Goal: Find specific page/section: Find specific page/section

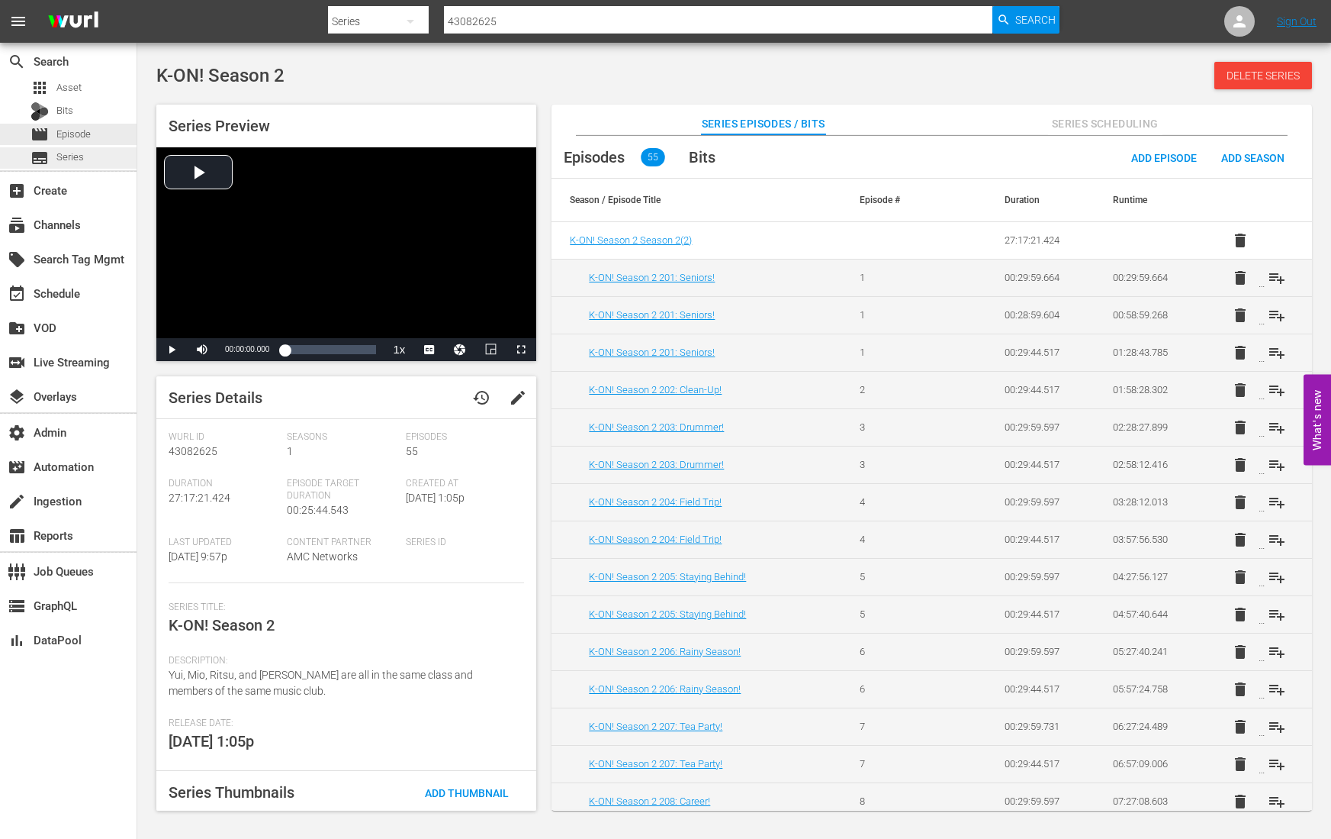
scroll to position [17, 0]
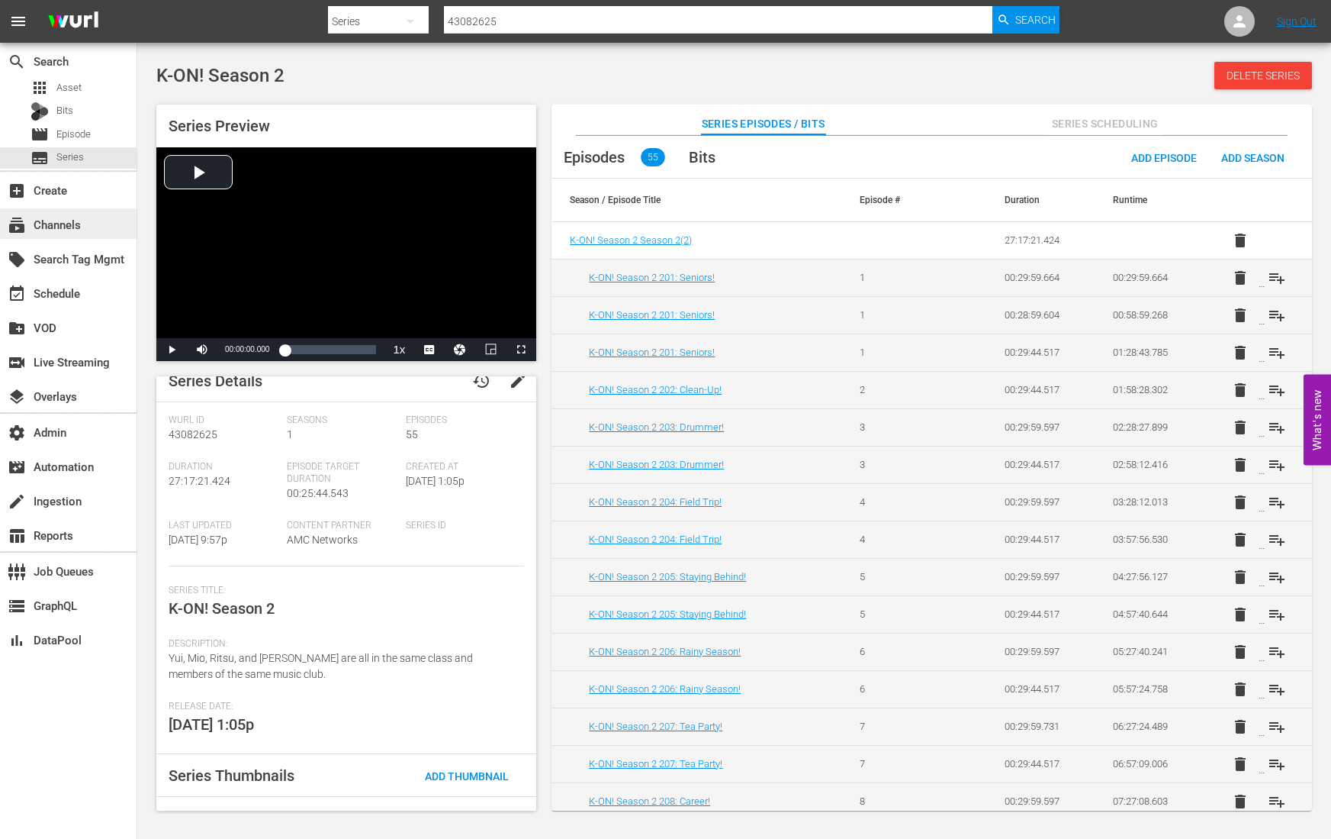
click at [69, 221] on div "subscriptions Channels" at bounding box center [42, 222] width 85 height 14
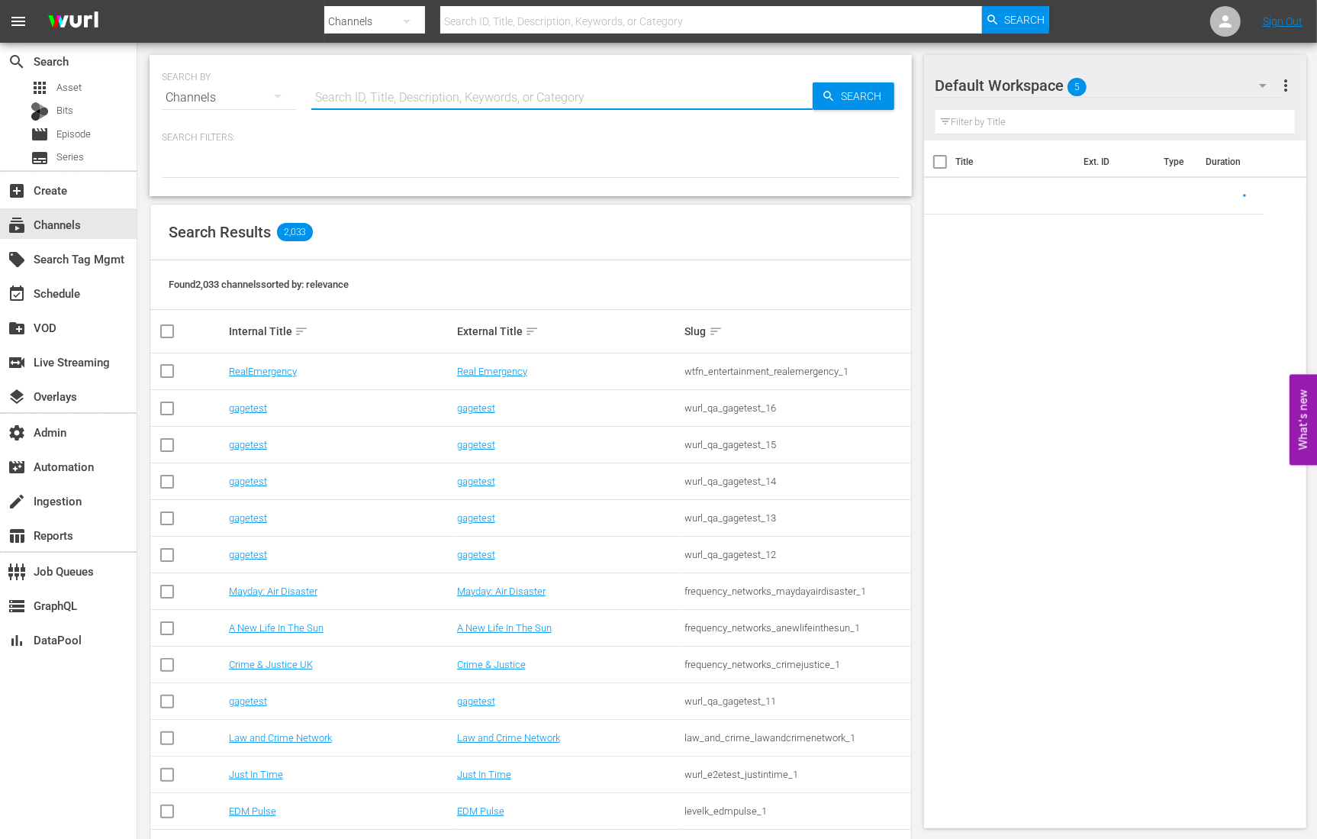
click at [390, 108] on div "Search ID, Title, Description, Keywords, or Category" at bounding box center [561, 97] width 501 height 37
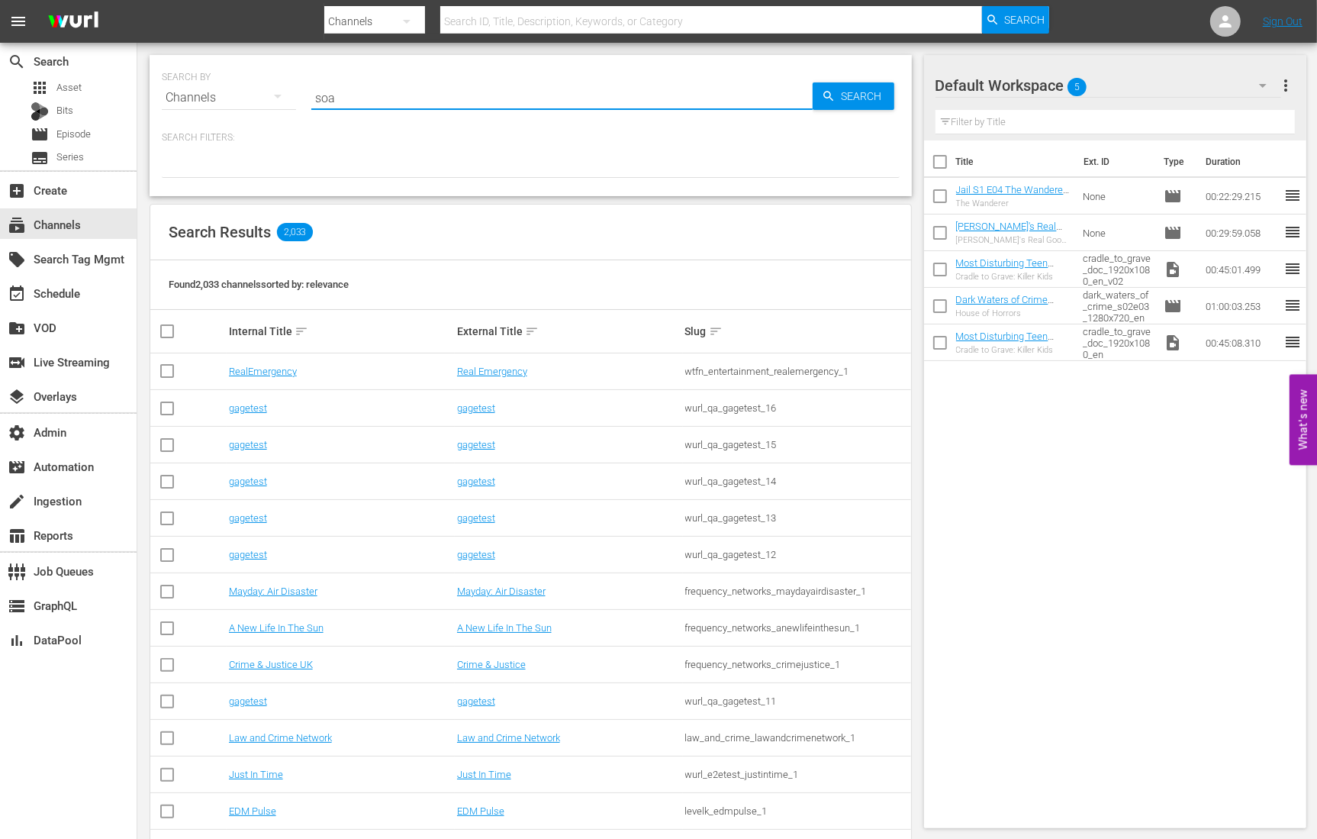
type input "soap"
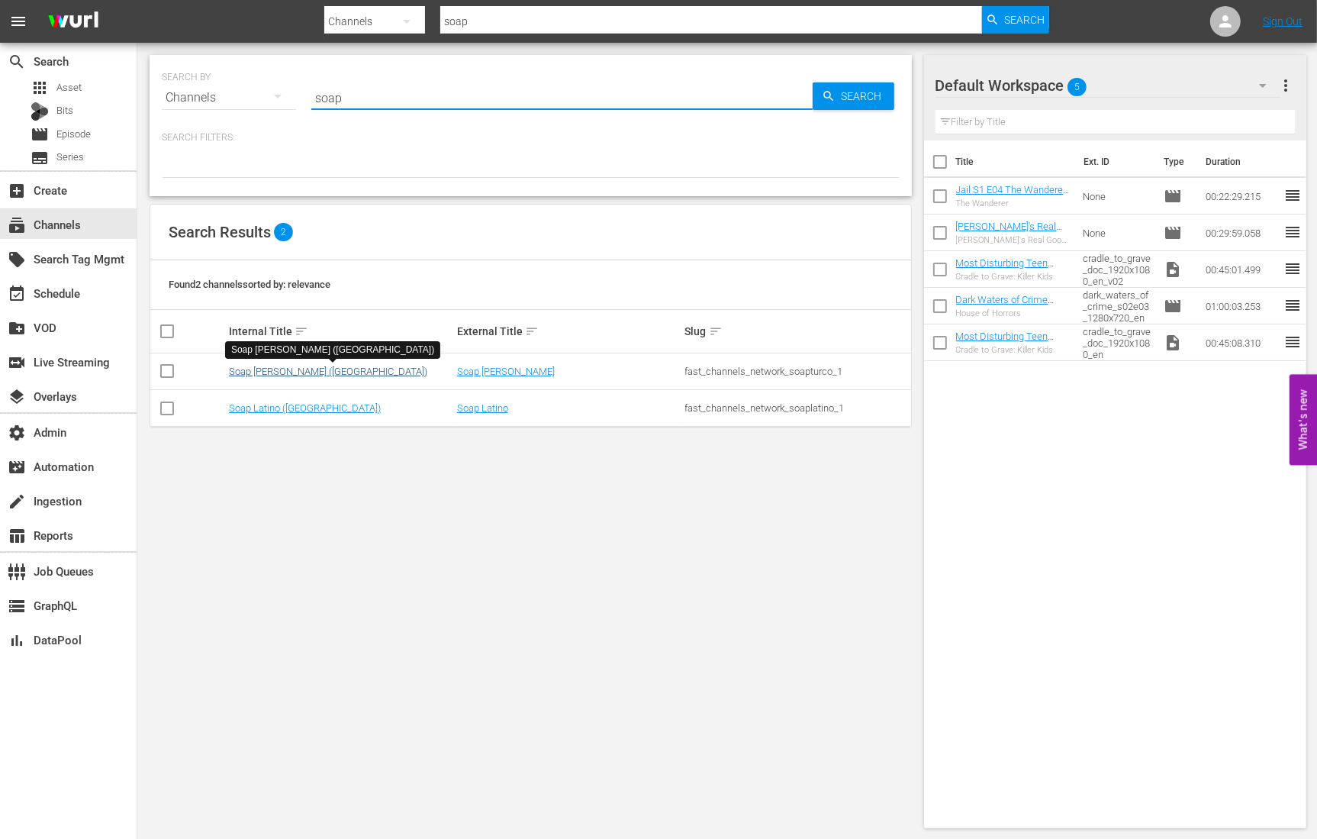
type input "soap"
click at [262, 371] on link "Soap [PERSON_NAME] ([GEOGRAPHIC_DATA])" at bounding box center [328, 370] width 198 height 11
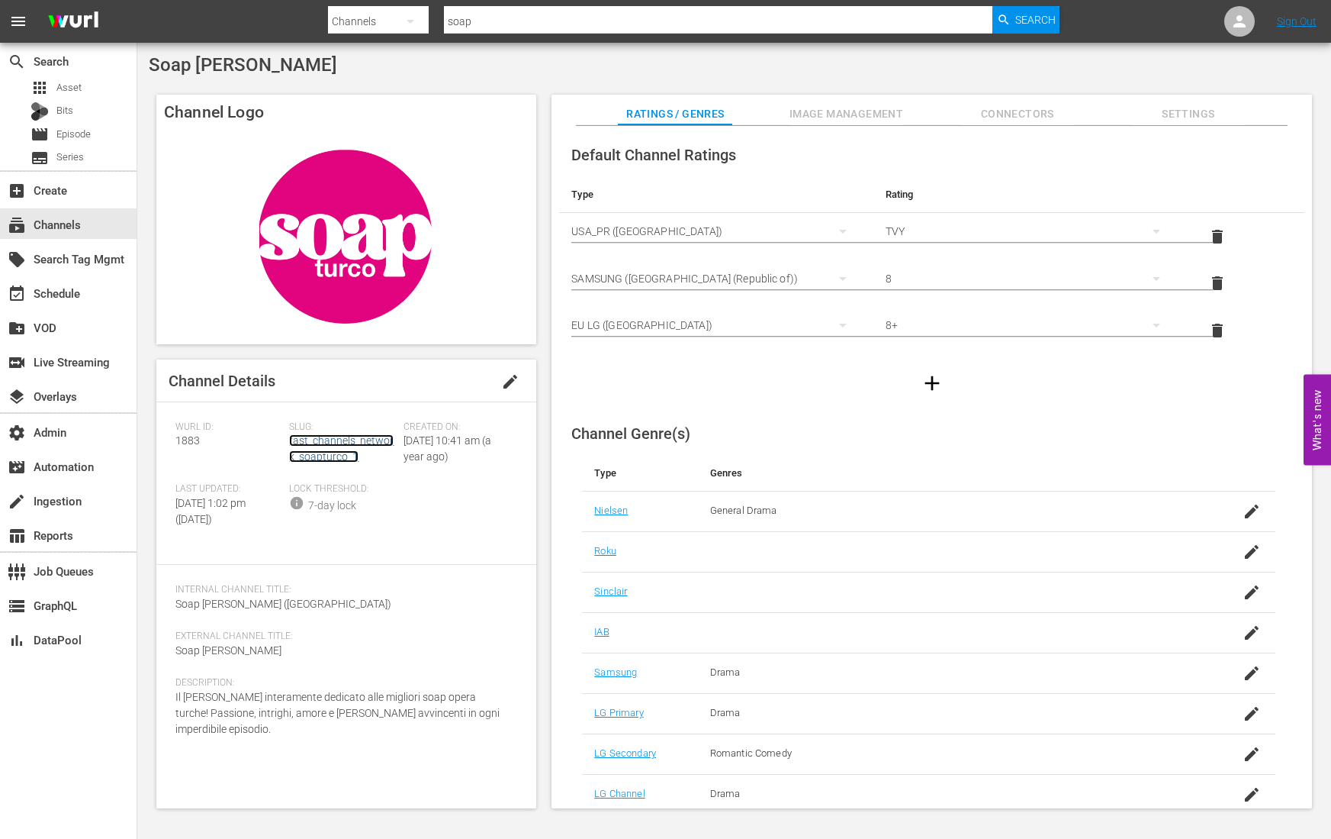
click at [299, 435] on link "fast_channels_network_soapturco_1" at bounding box center [341, 448] width 105 height 28
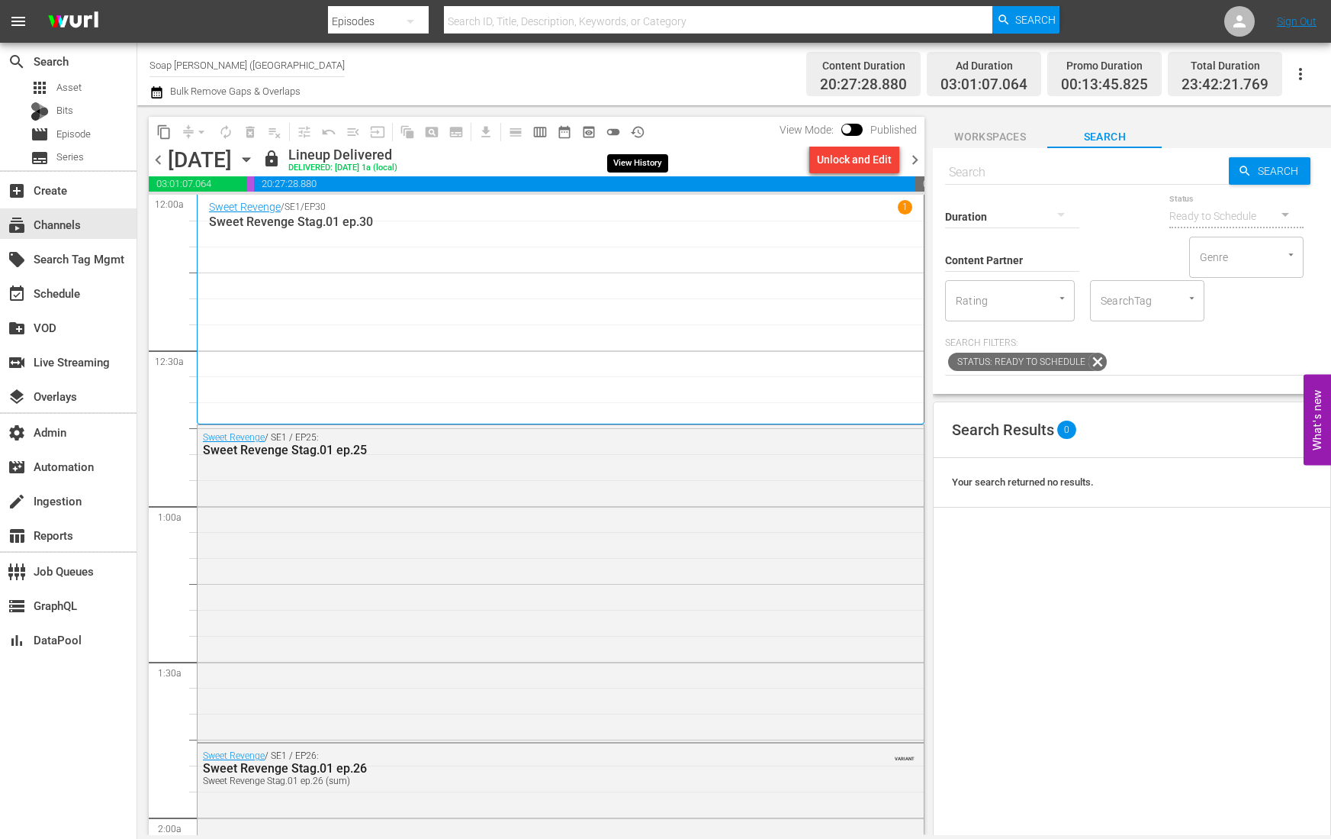
click at [631, 130] on span "history_outlined" at bounding box center [637, 131] width 15 height 15
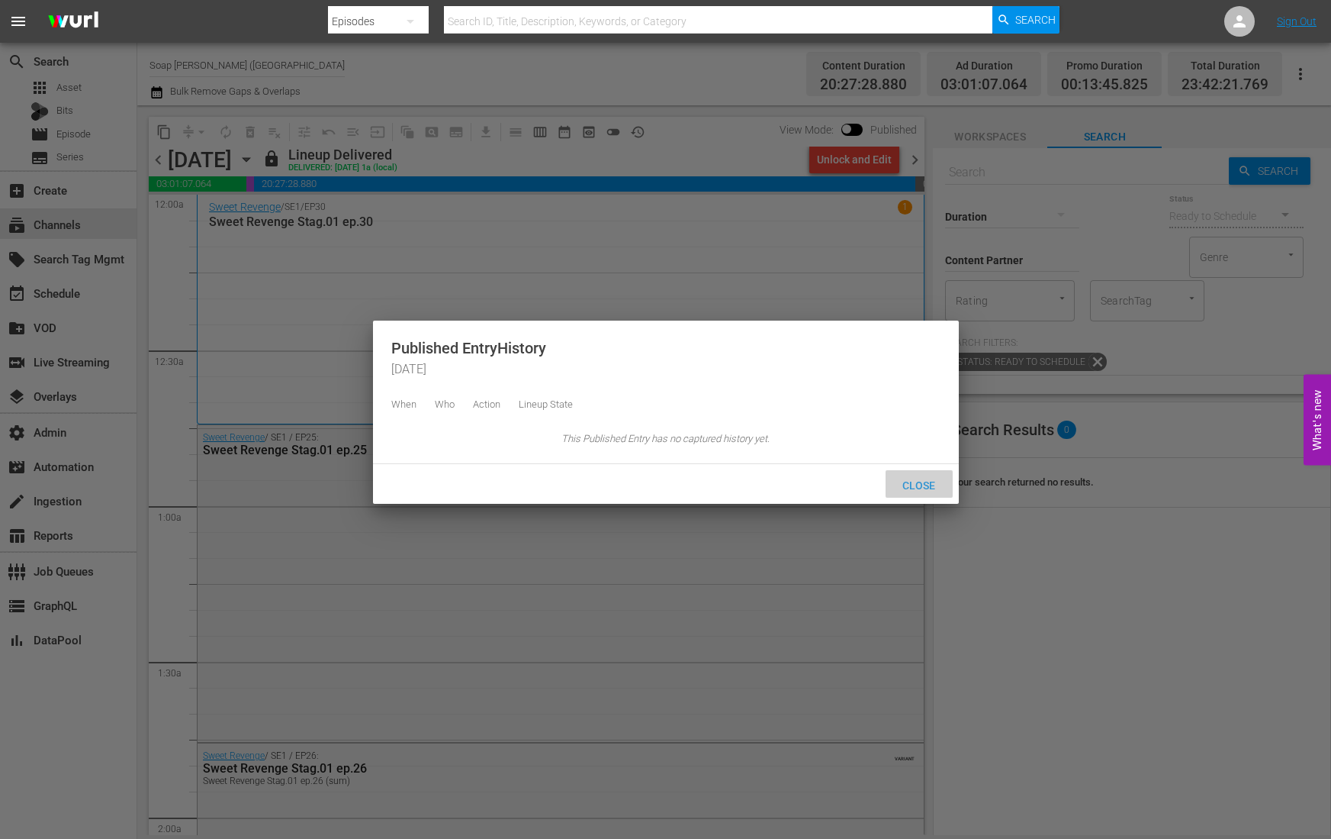
click at [926, 491] on span "Close" at bounding box center [918, 485] width 57 height 12
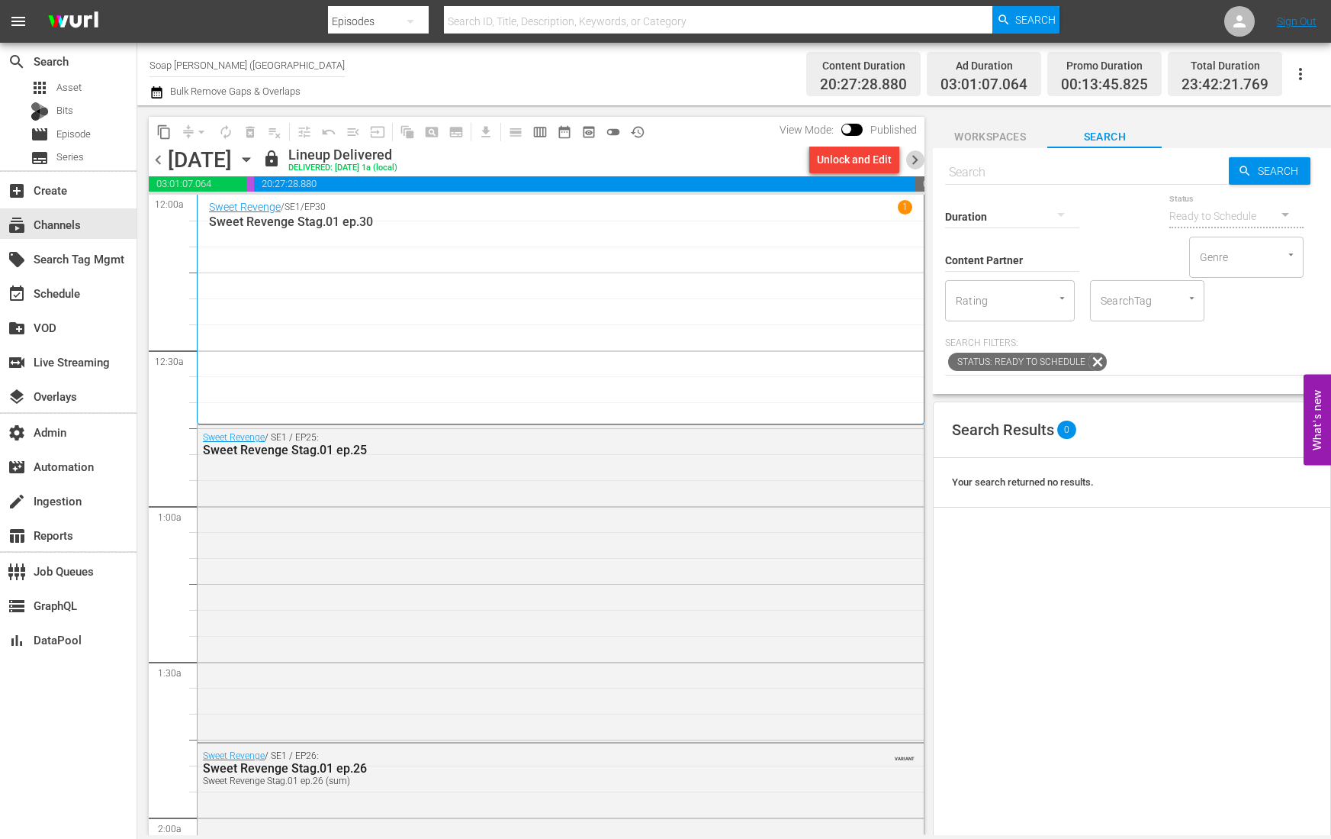
click at [910, 158] on span "chevron_right" at bounding box center [915, 159] width 19 height 19
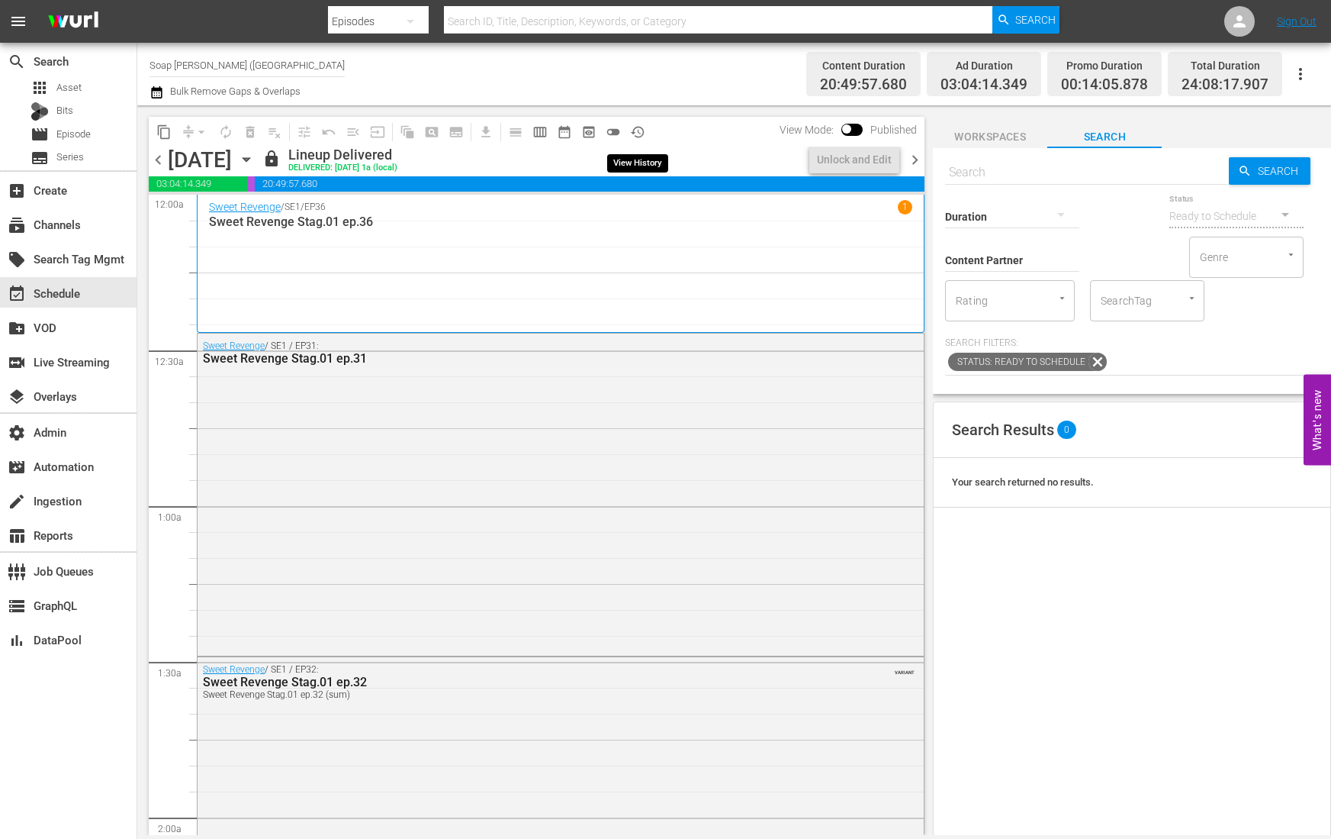
click at [637, 130] on span "history_outlined" at bounding box center [637, 131] width 15 height 15
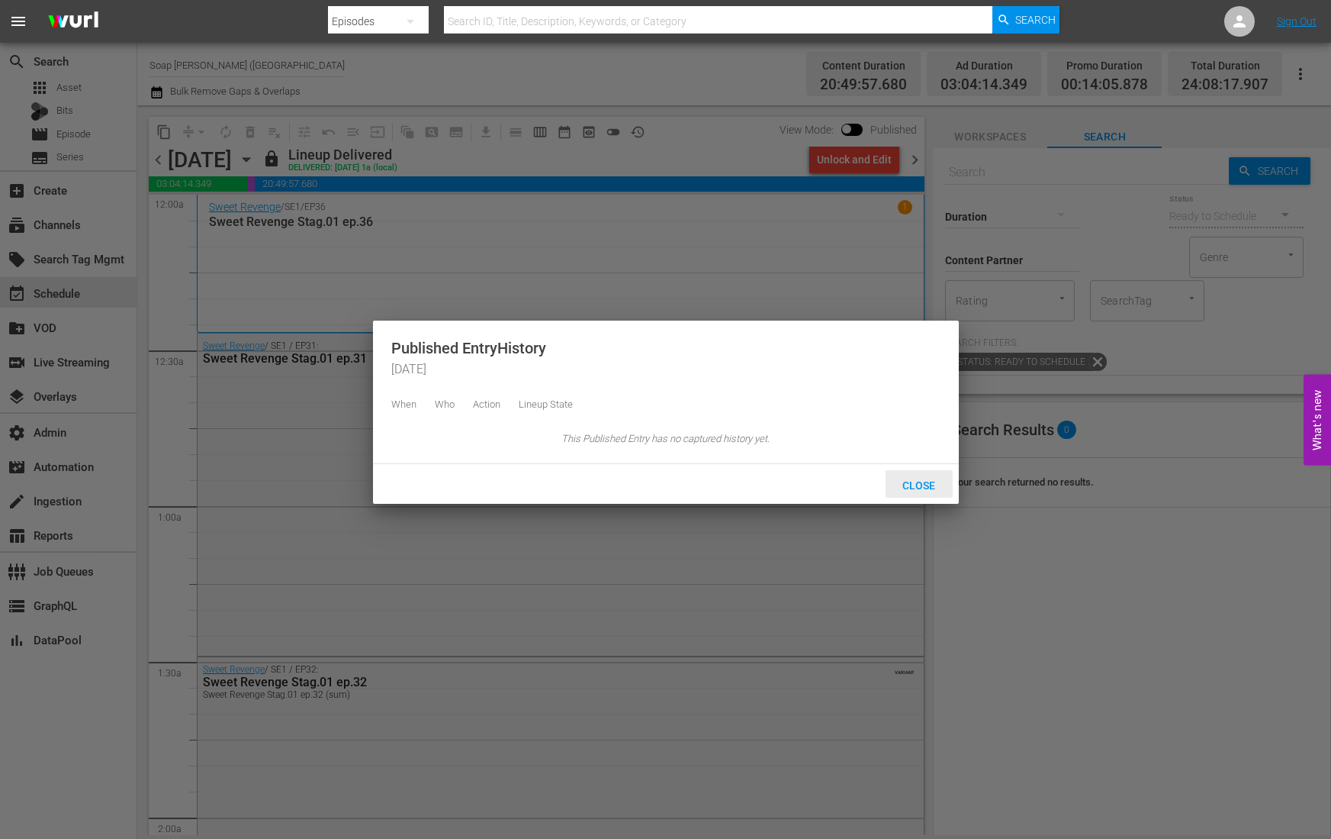
click at [929, 488] on div "Close" at bounding box center [919, 484] width 67 height 28
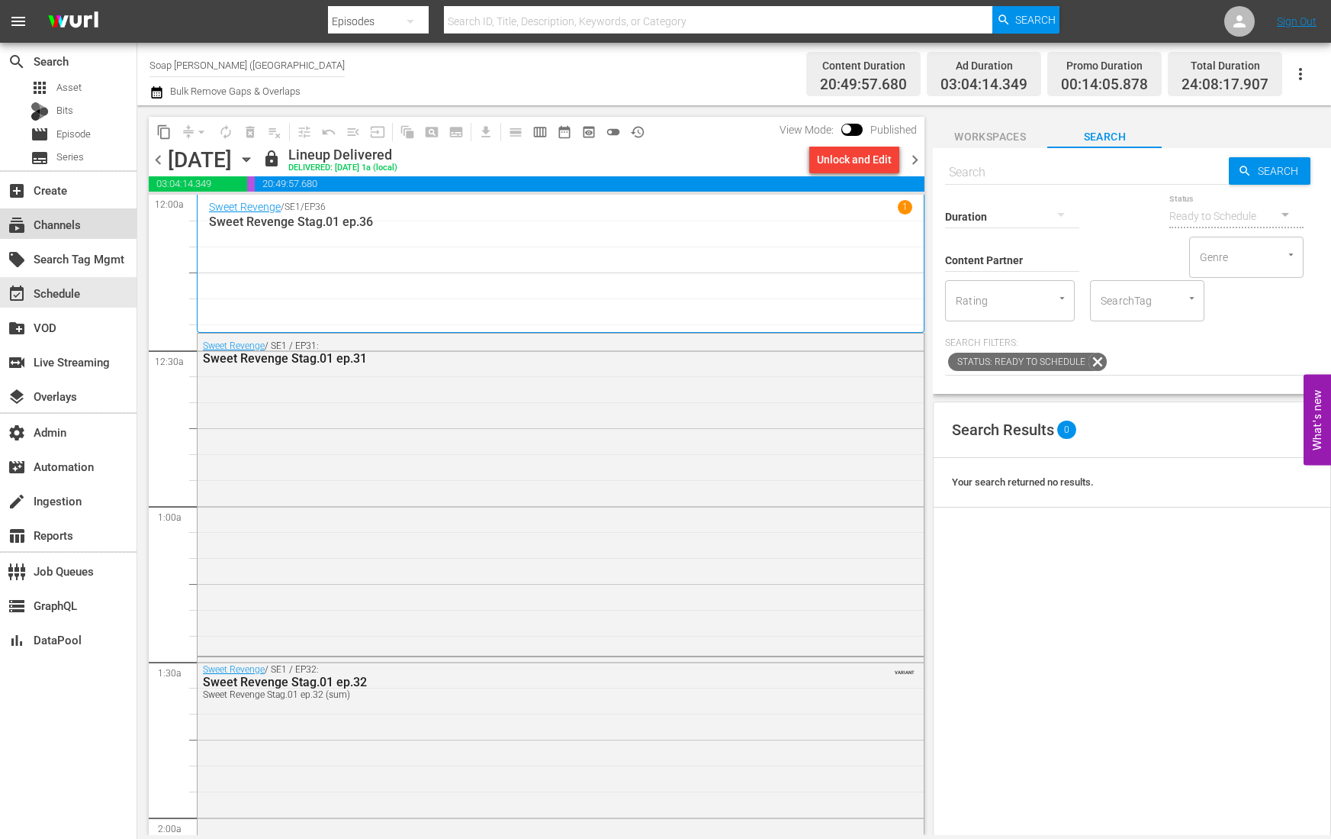
click at [91, 222] on div "subscriptions Channels" at bounding box center [68, 223] width 137 height 31
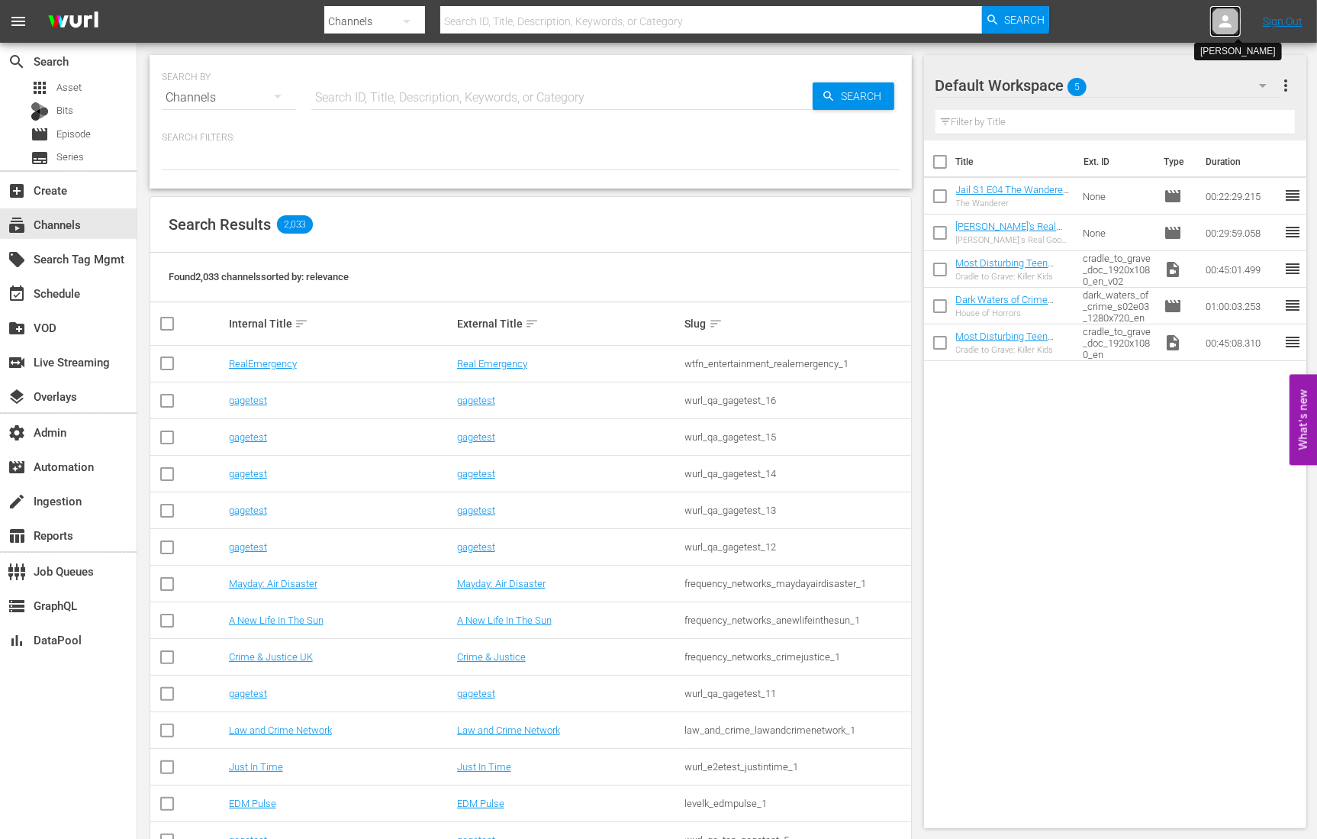
click at [1215, 10] on div at bounding box center [1225, 21] width 31 height 31
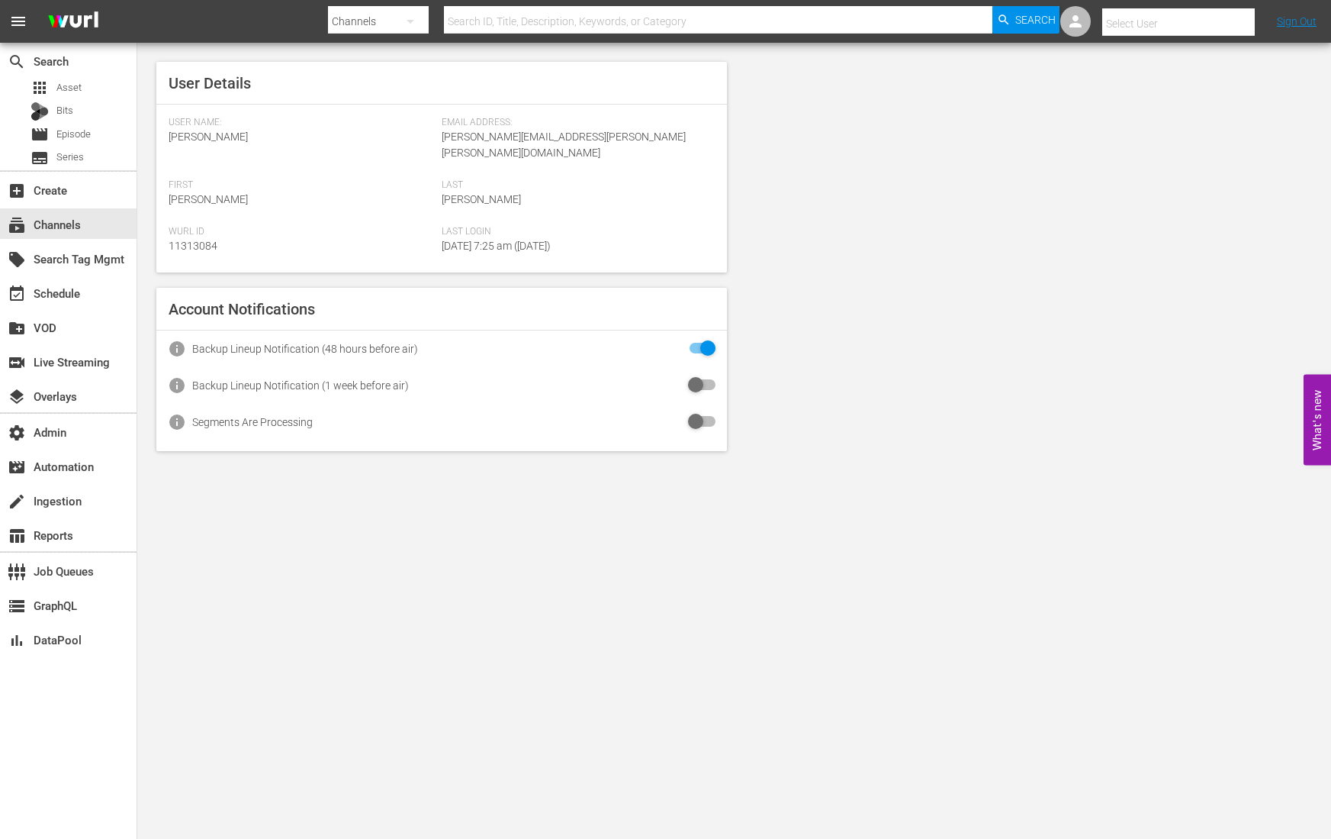
click at [1167, 14] on input "text" at bounding box center [1200, 23] width 195 height 37
click at [1167, 13] on input "text" at bounding box center [1200, 23] width 195 height 37
type input "t"
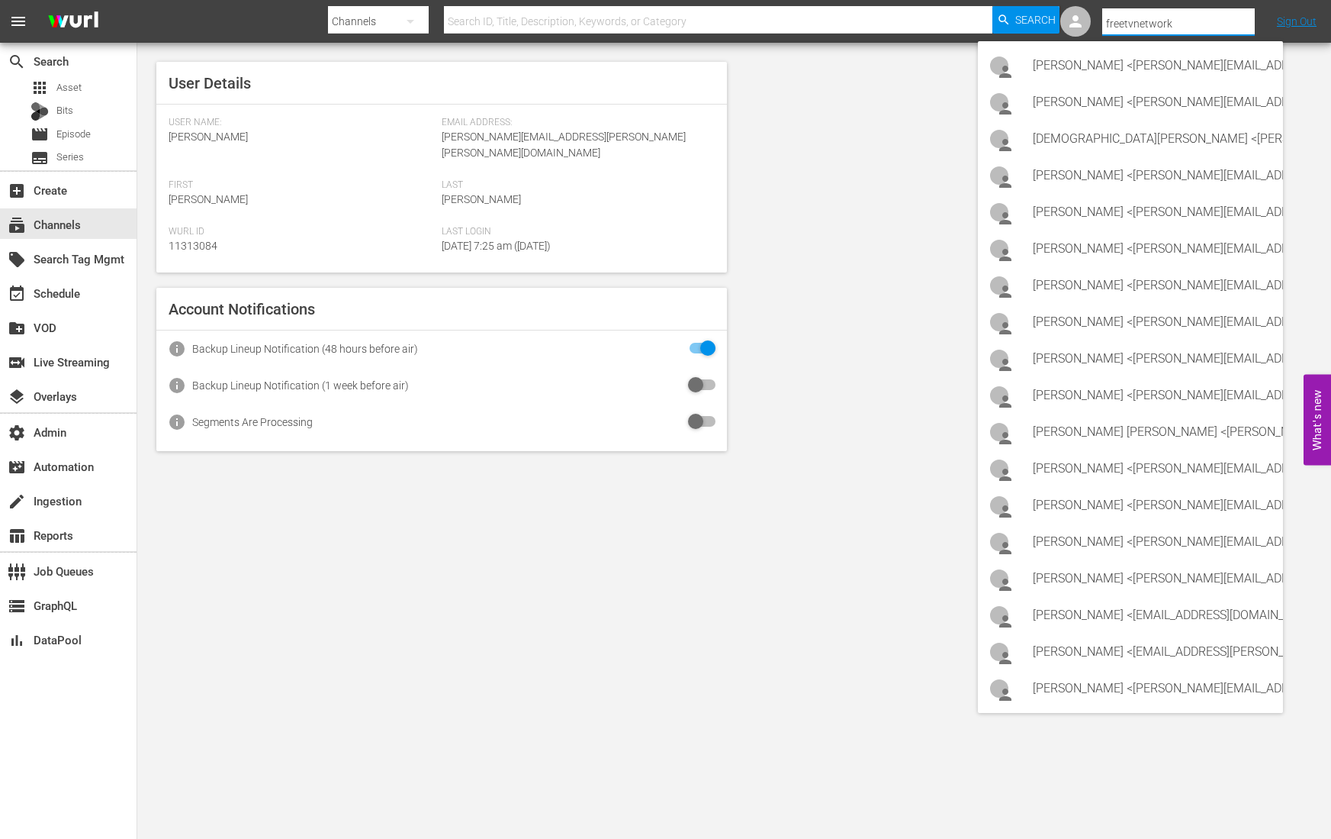
click at [1154, 30] on input "freetvnetwork" at bounding box center [1200, 23] width 195 height 37
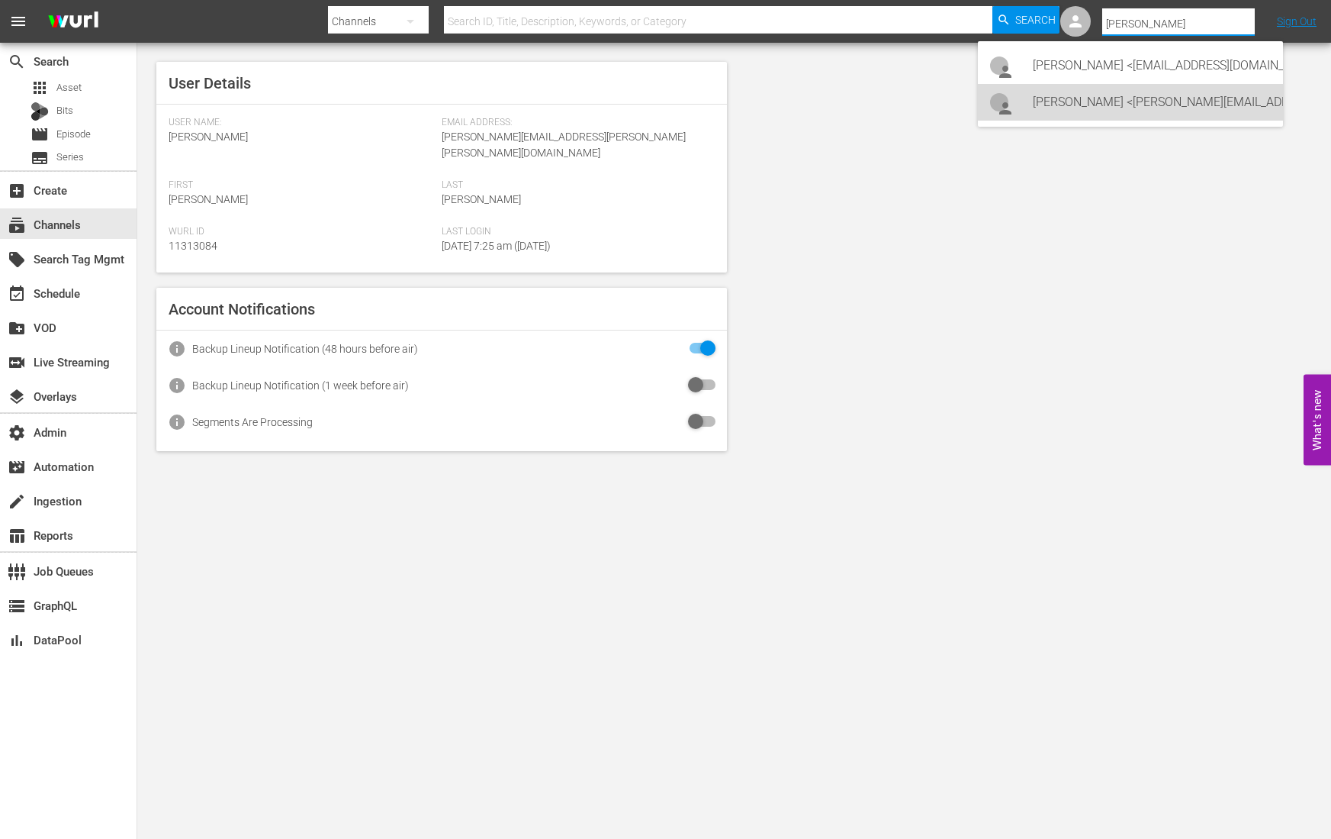
click at [1209, 98] on div "[PERSON_NAME] <[PERSON_NAME][EMAIL_ADDRESS][PERSON_NAME][DOMAIN_NAME]>" at bounding box center [1152, 102] width 238 height 37
type input "[PERSON_NAME] (11314725)"
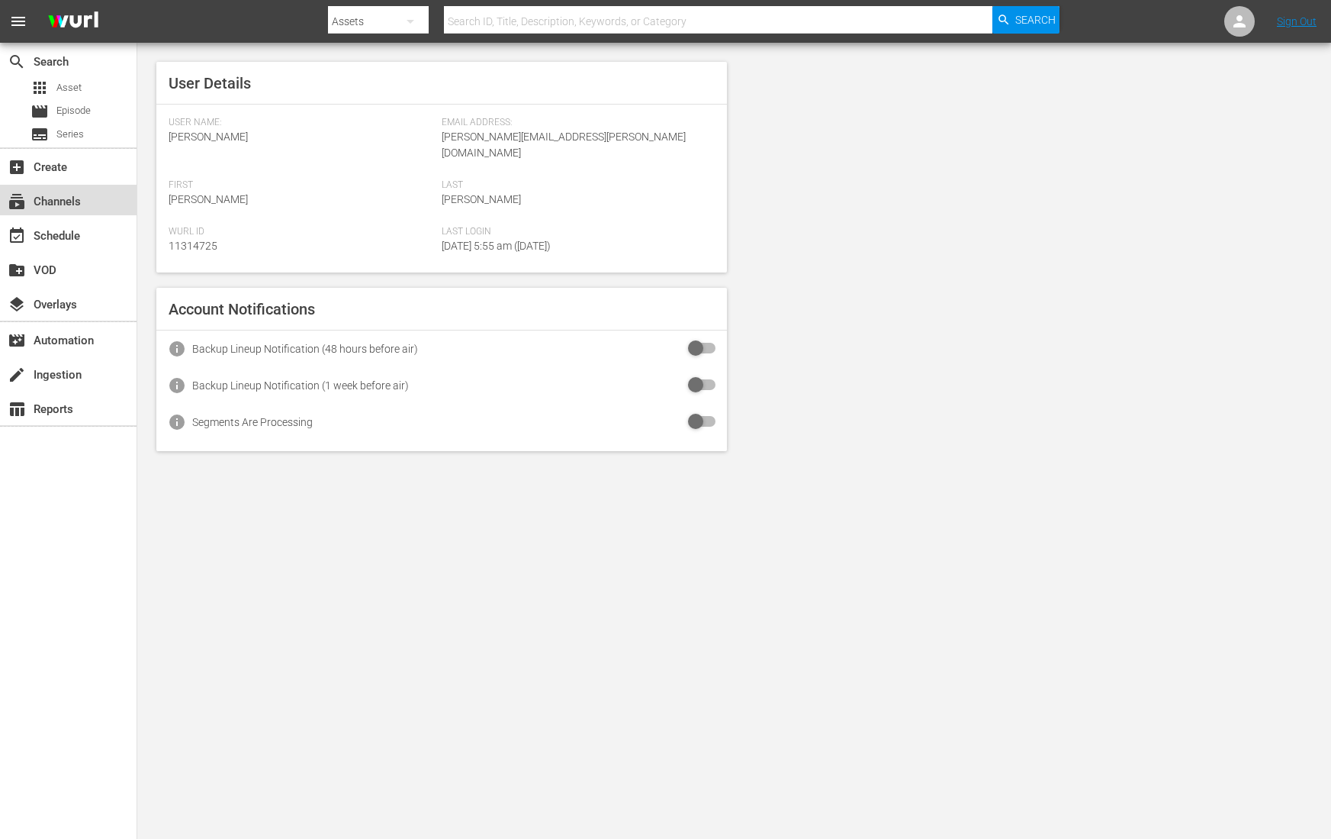
click at [64, 189] on div "subscriptions Channels" at bounding box center [68, 200] width 137 height 31
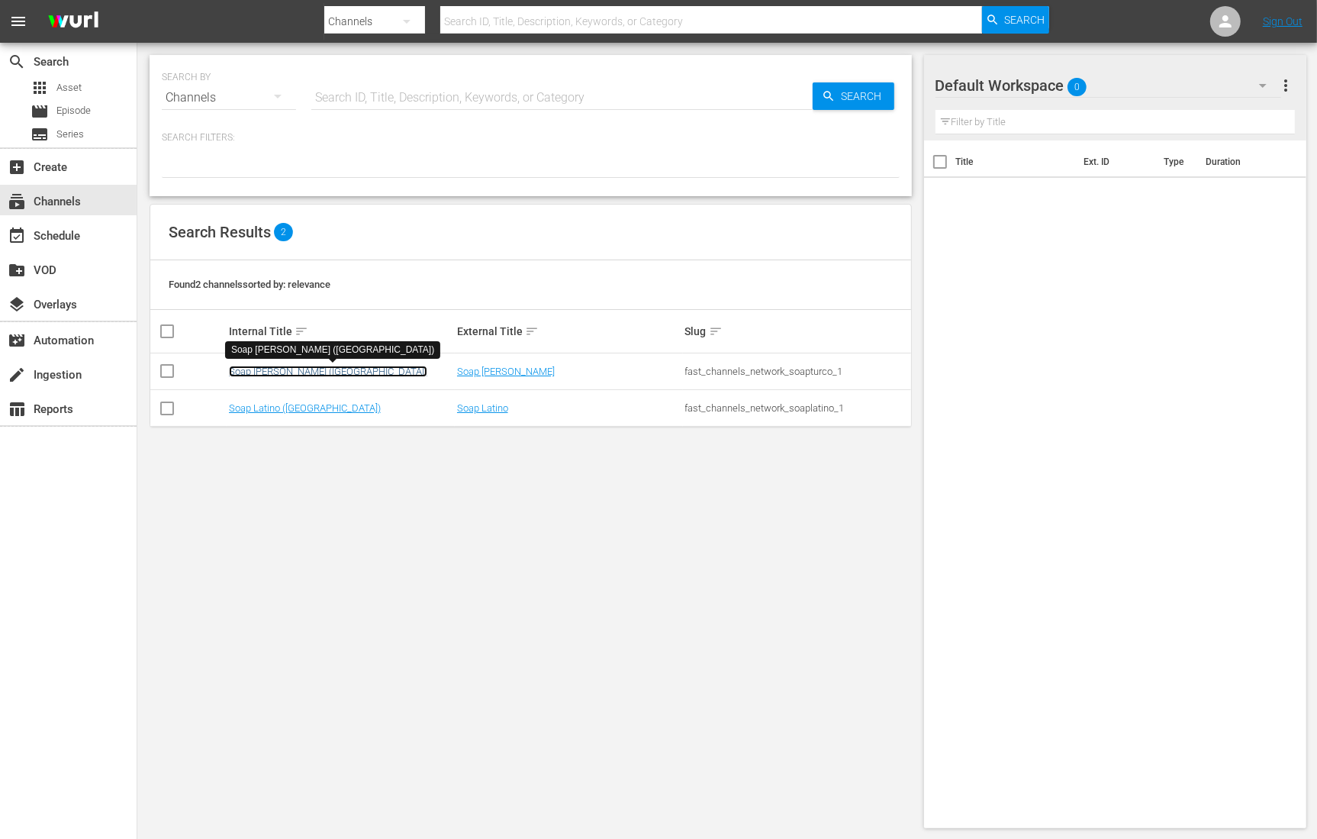
click at [284, 368] on link "Soap [PERSON_NAME] ([GEOGRAPHIC_DATA])" at bounding box center [328, 370] width 198 height 11
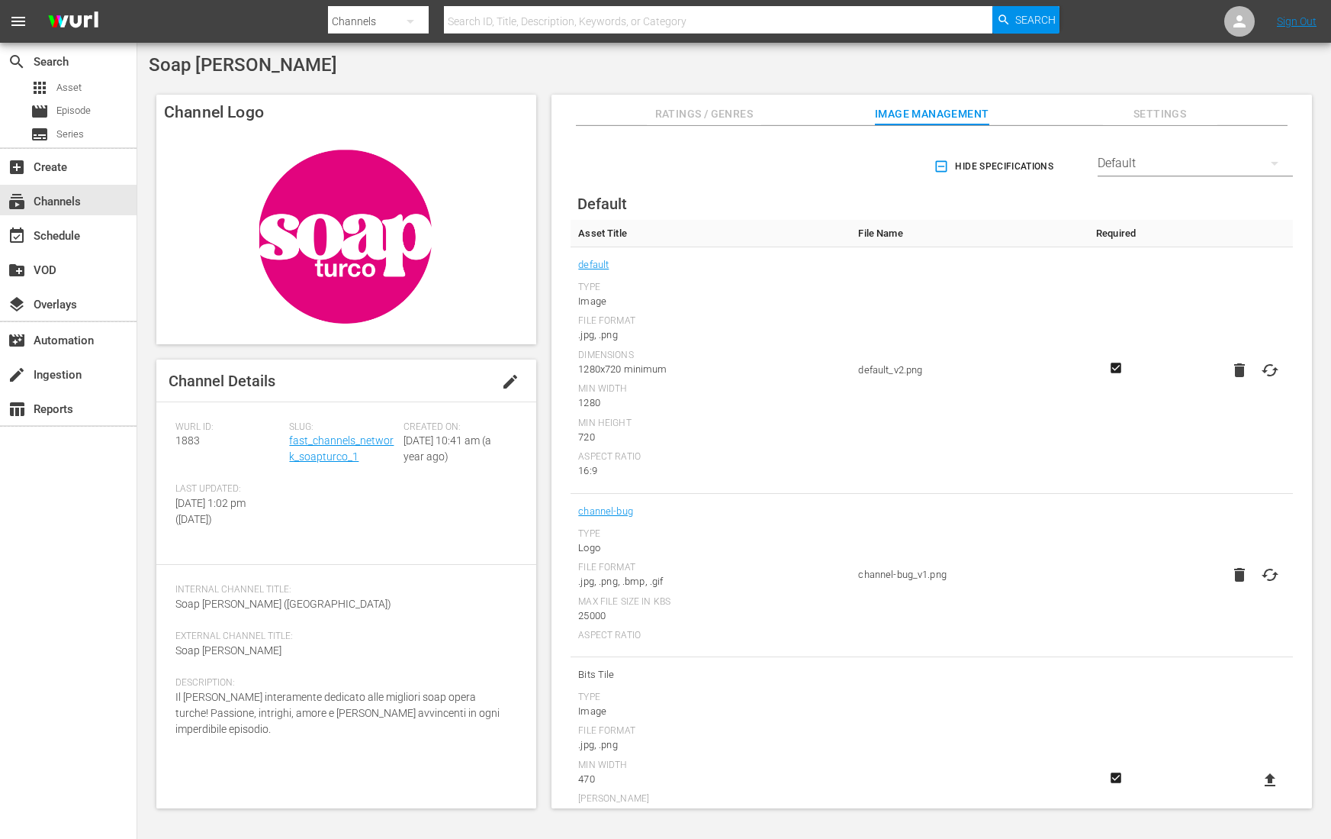
click at [1128, 156] on div "Default" at bounding box center [1195, 163] width 195 height 43
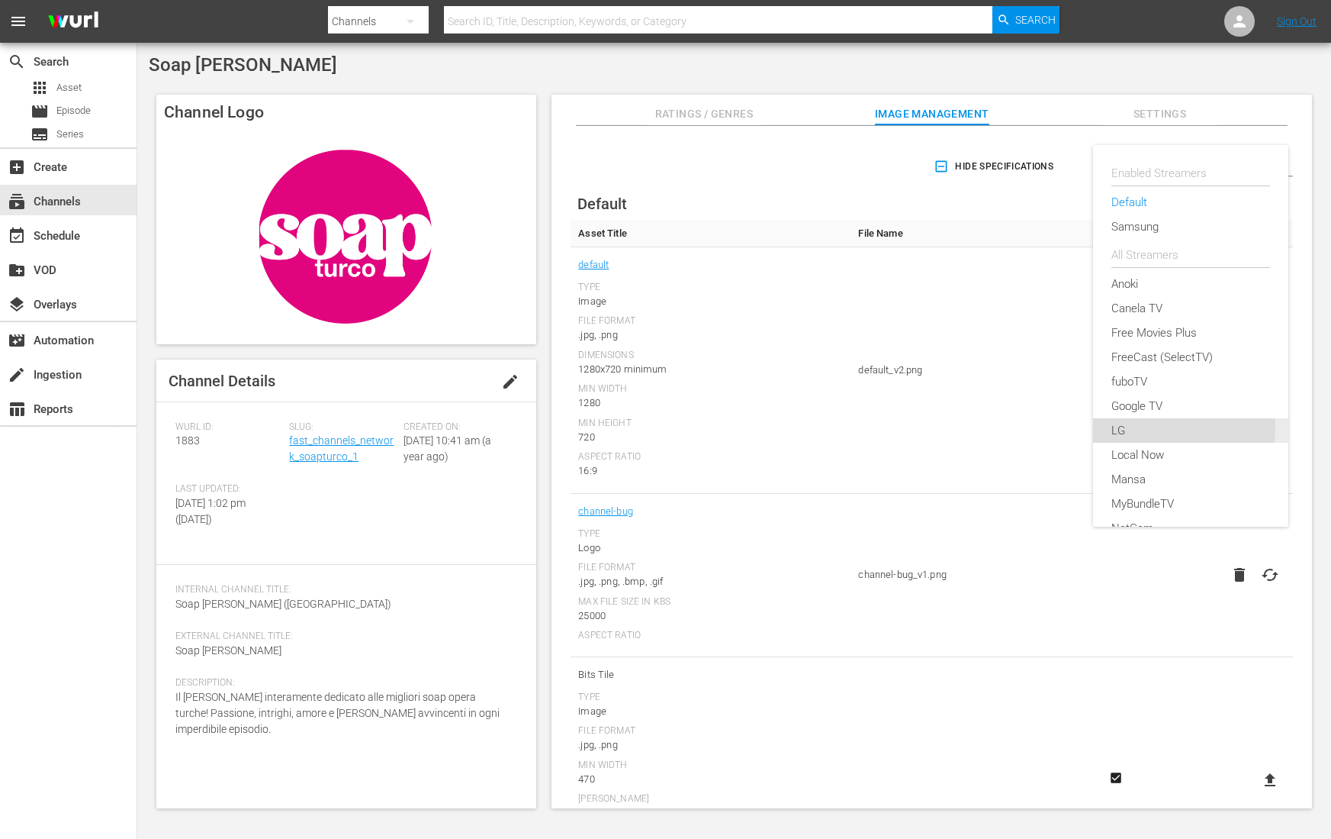
click at [1123, 424] on div "LG" at bounding box center [1191, 430] width 159 height 24
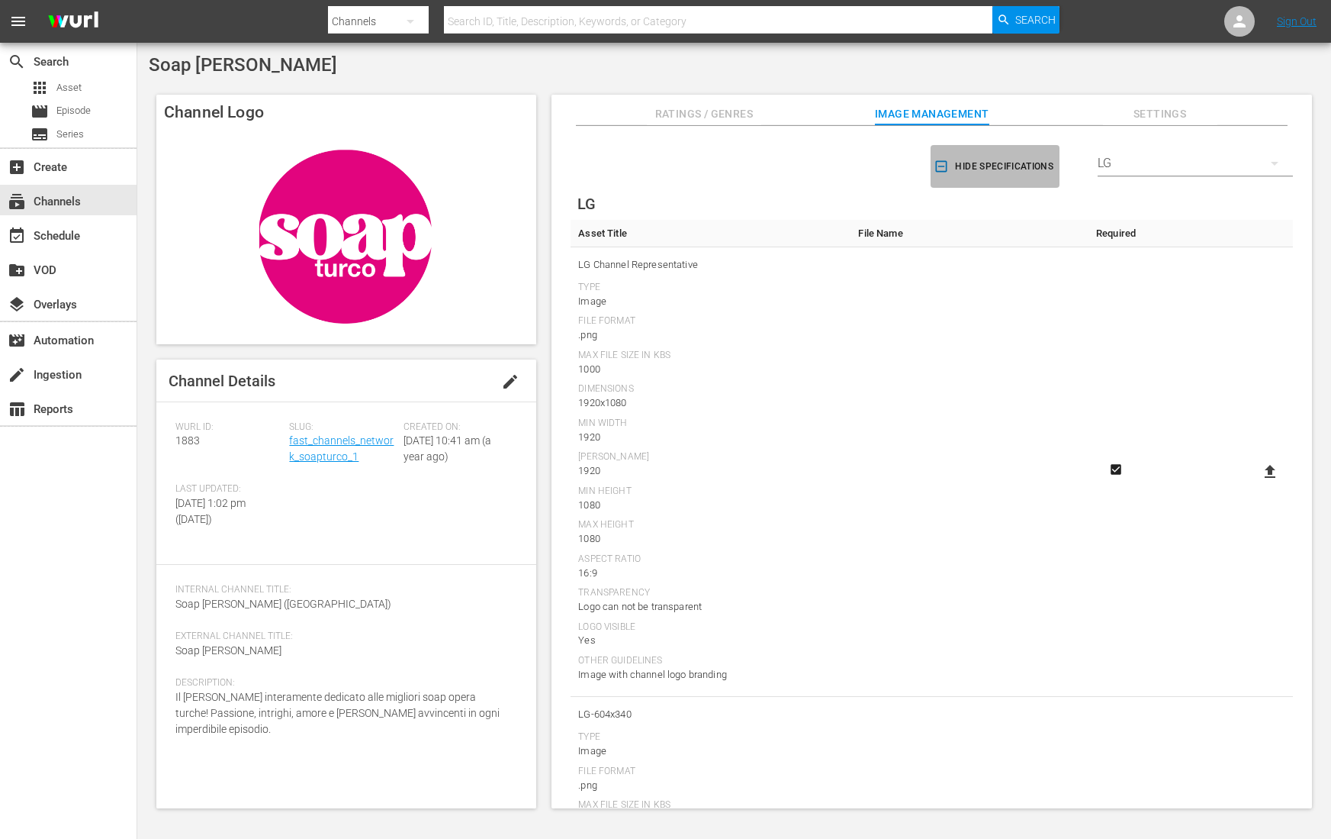
click at [934, 168] on icon "button" at bounding box center [941, 166] width 15 height 15
